Goal: Information Seeking & Learning: Understand process/instructions

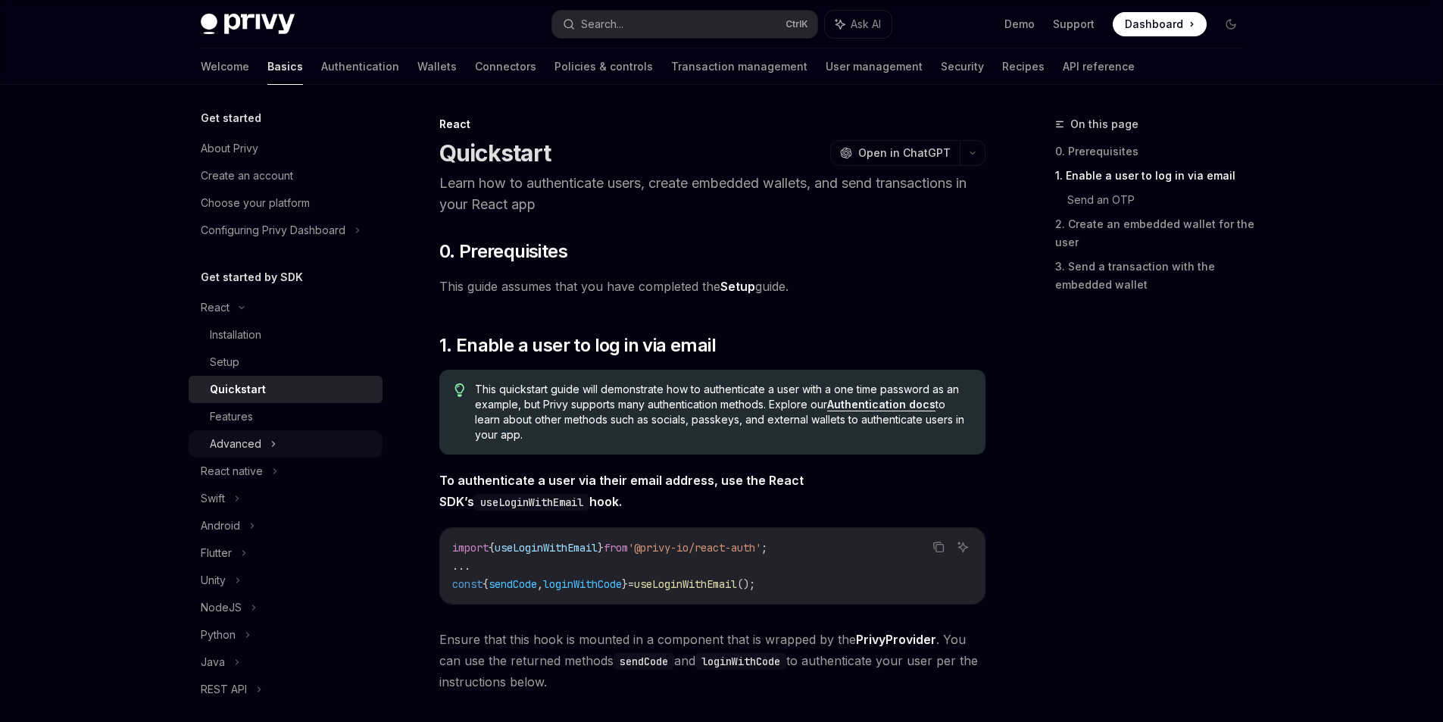
scroll to position [606, 0]
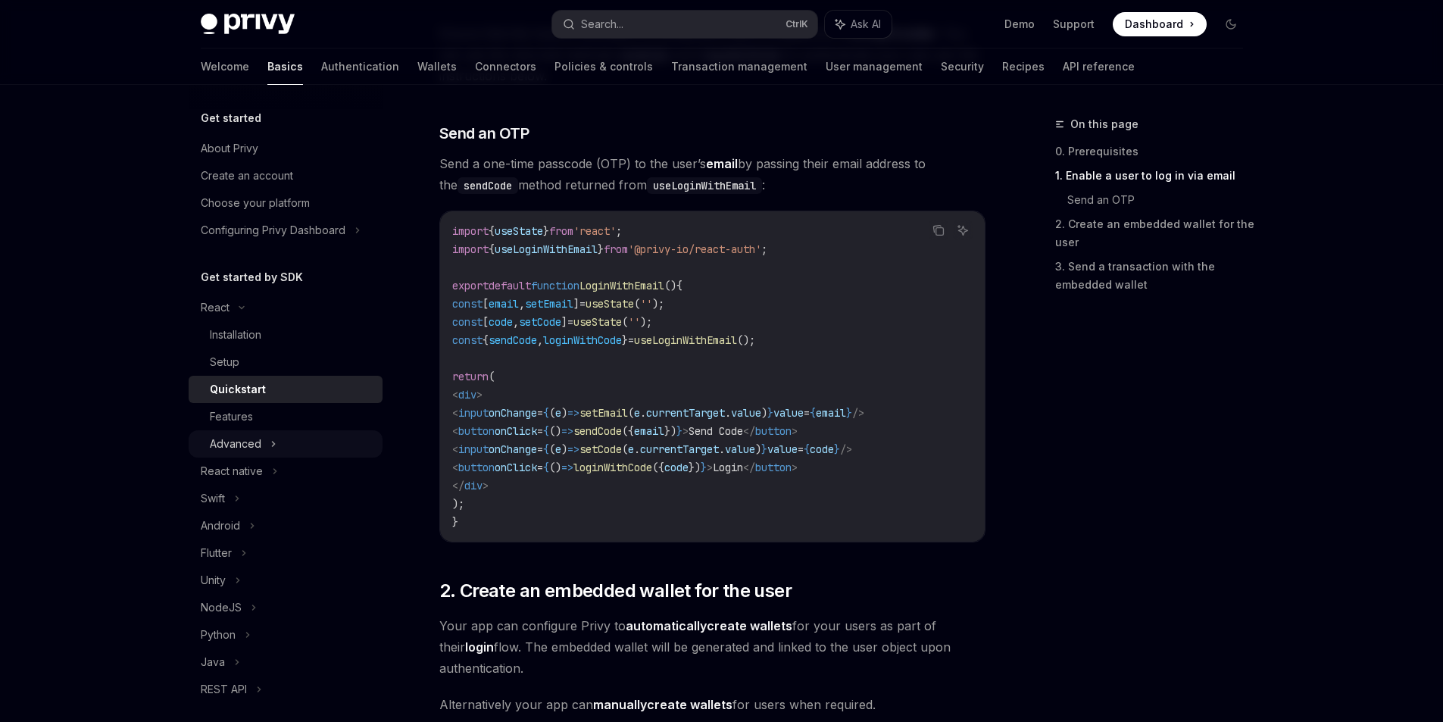
click at [290, 448] on div "Advanced" at bounding box center [286, 443] width 194 height 27
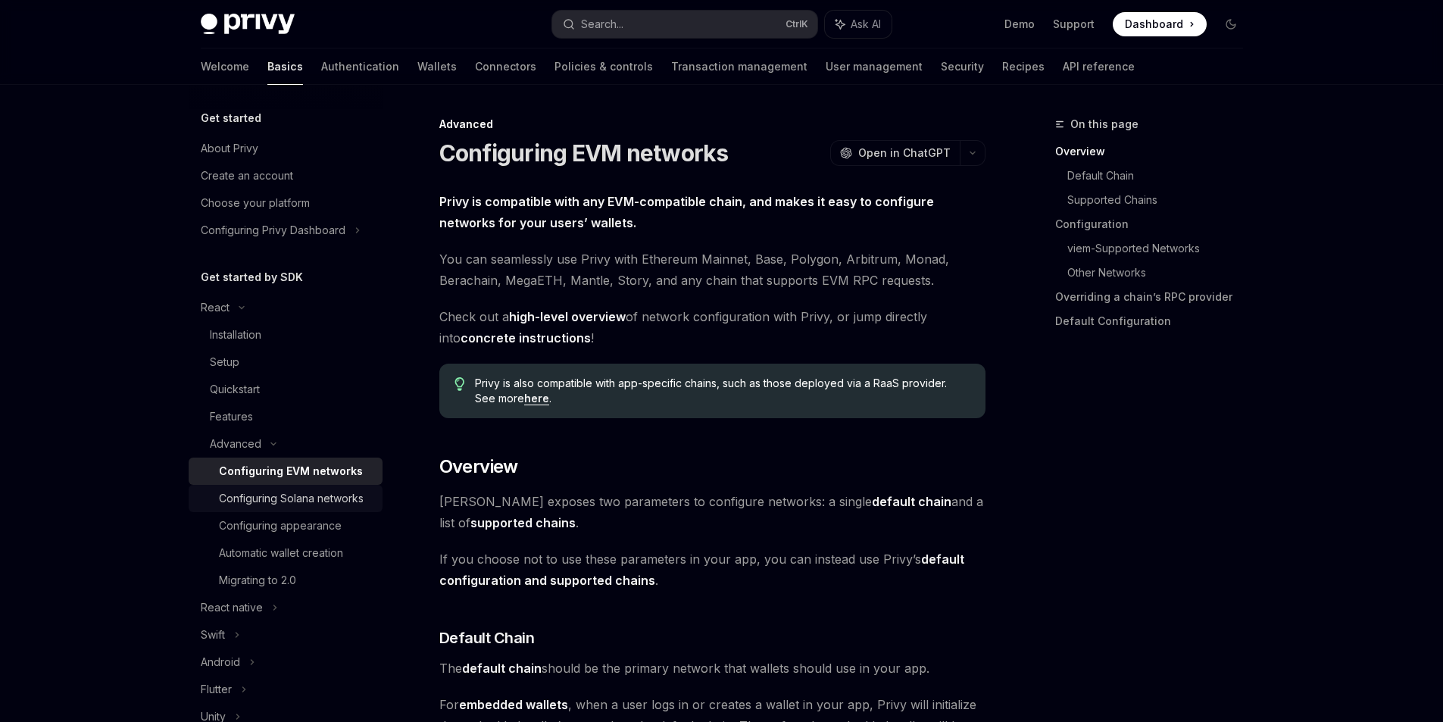
scroll to position [152, 0]
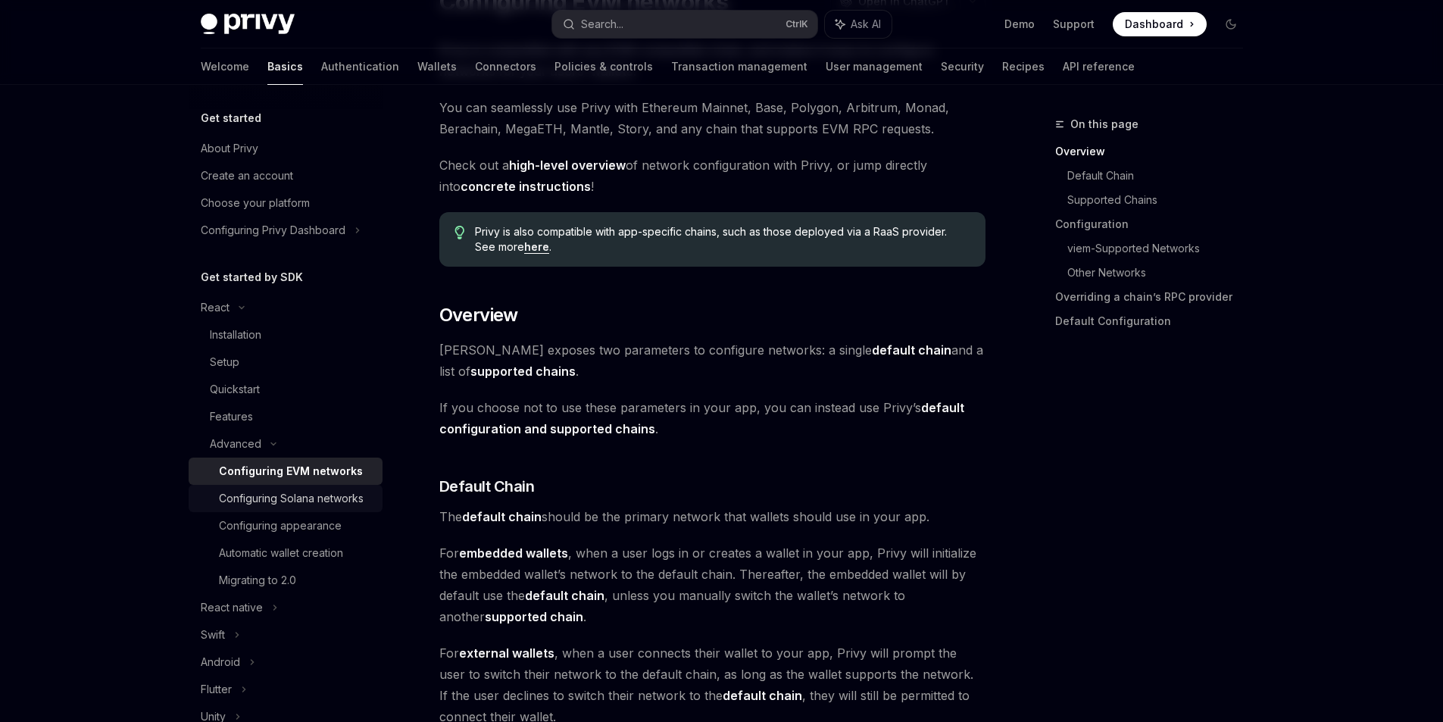
click at [298, 494] on div "Configuring Solana networks" at bounding box center [291, 498] width 145 height 18
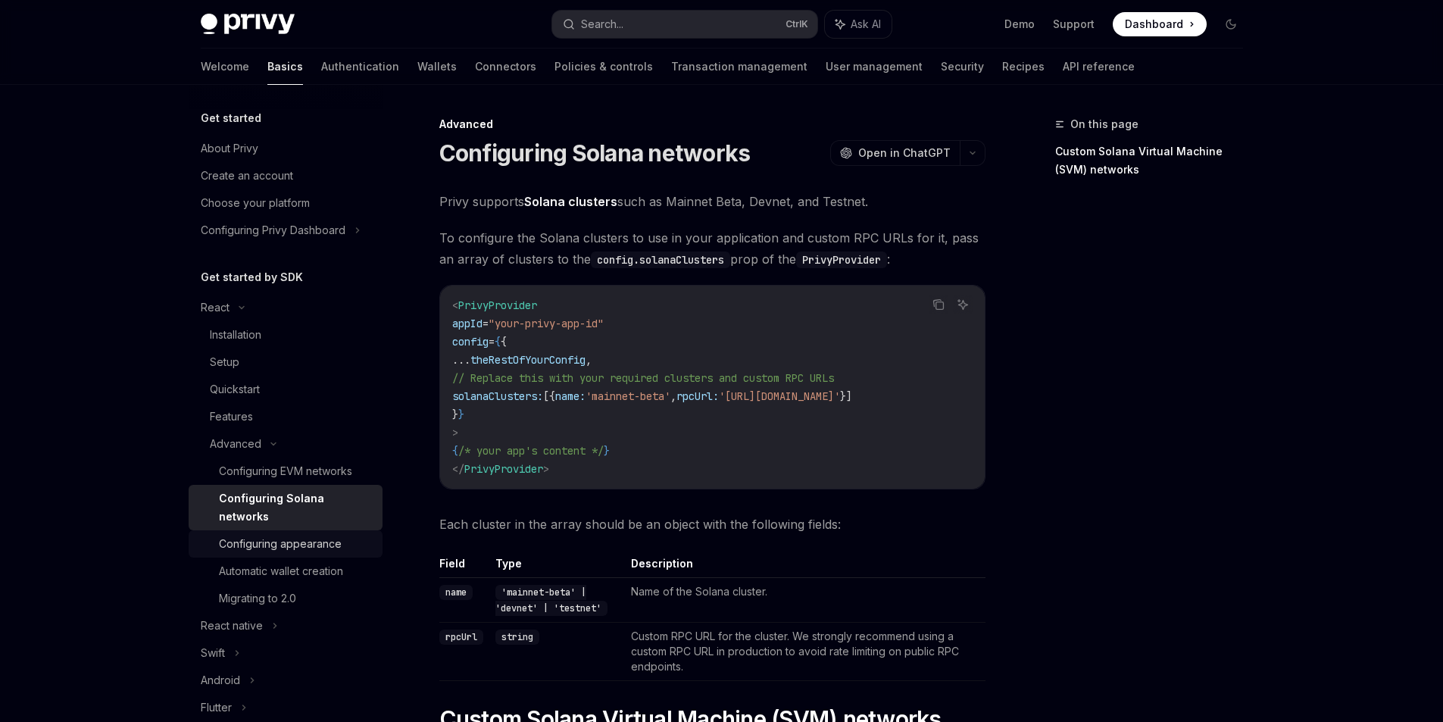
click at [305, 534] on link "Configuring appearance" at bounding box center [286, 543] width 194 height 27
type textarea "*"
